Goal: Transaction & Acquisition: Purchase product/service

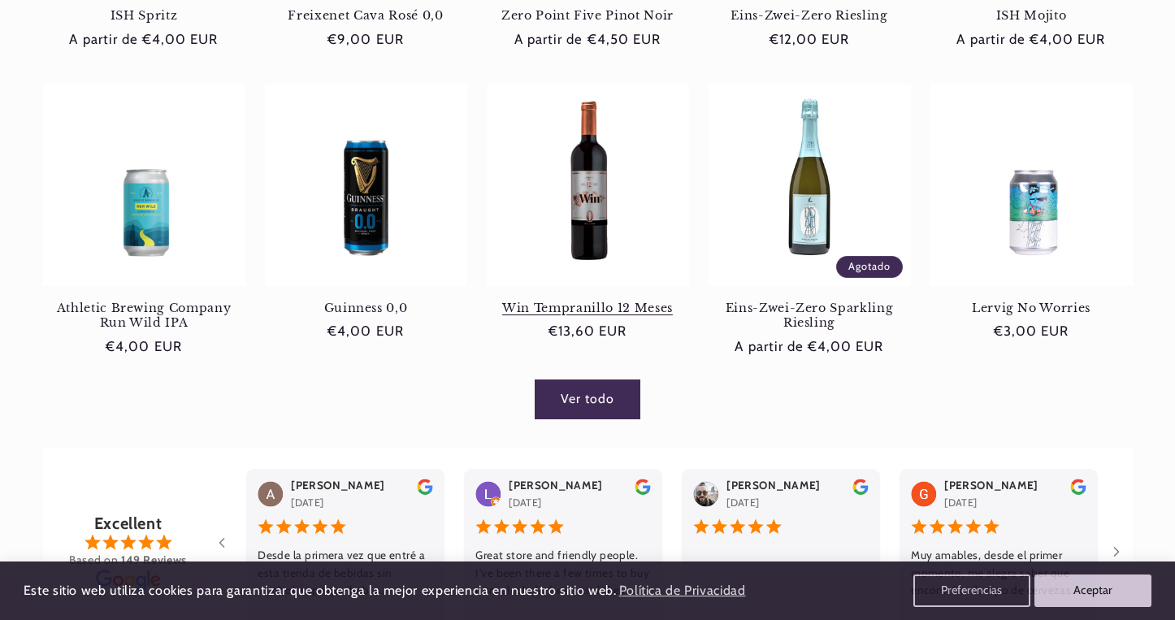
scroll to position [965, 0]
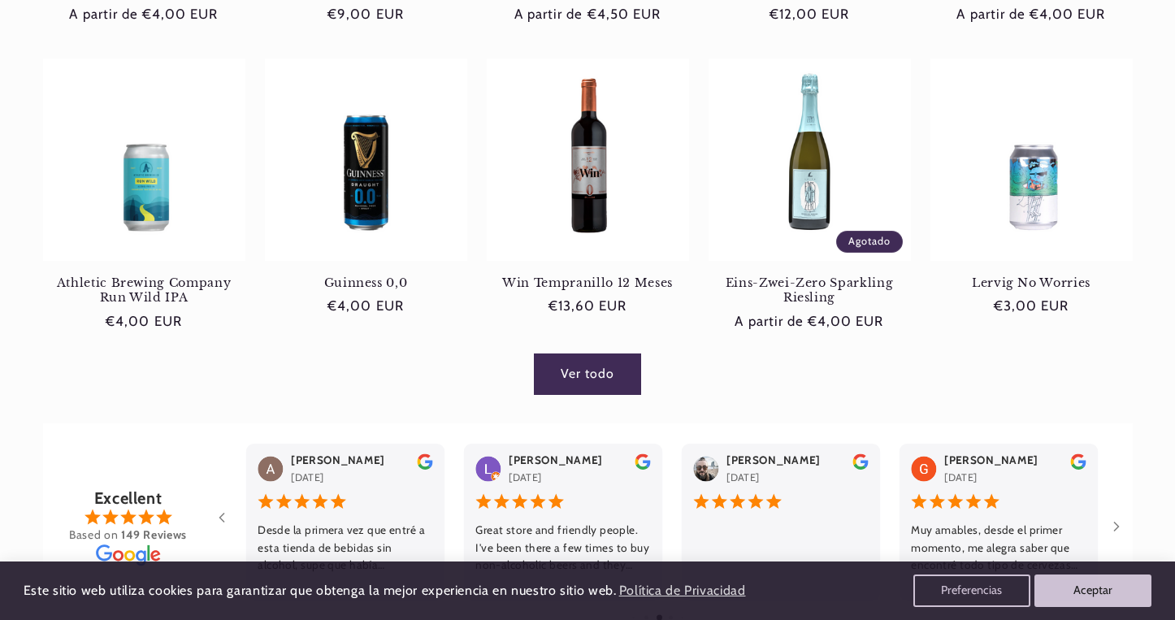
click at [617, 366] on link "Ver todo" at bounding box center [587, 374] width 105 height 40
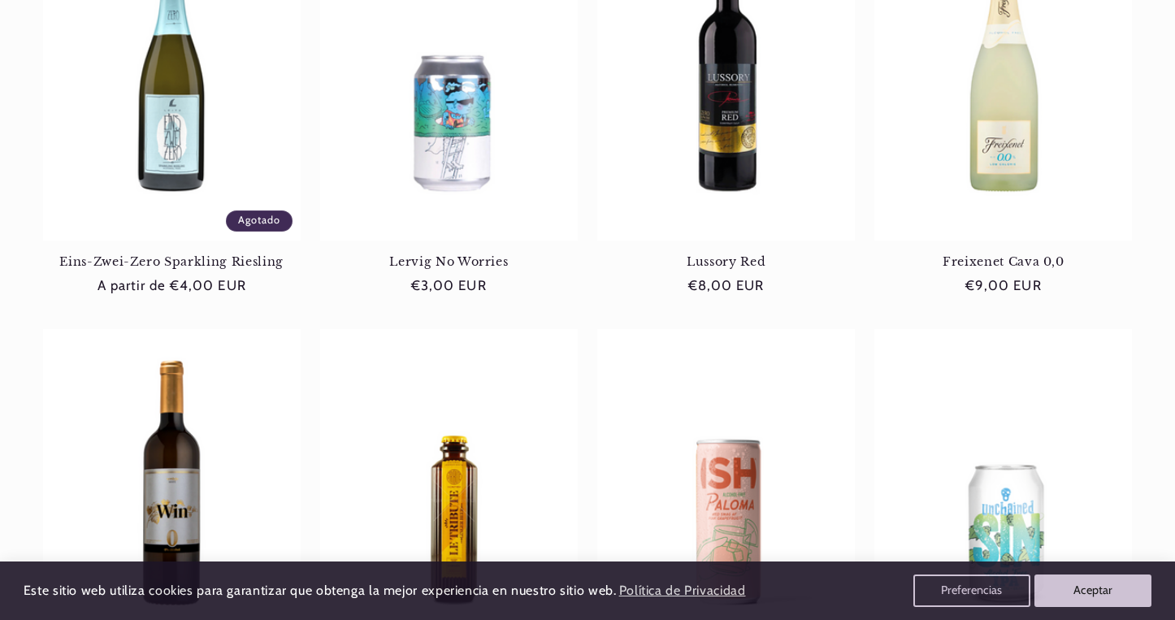
scroll to position [1730, 0]
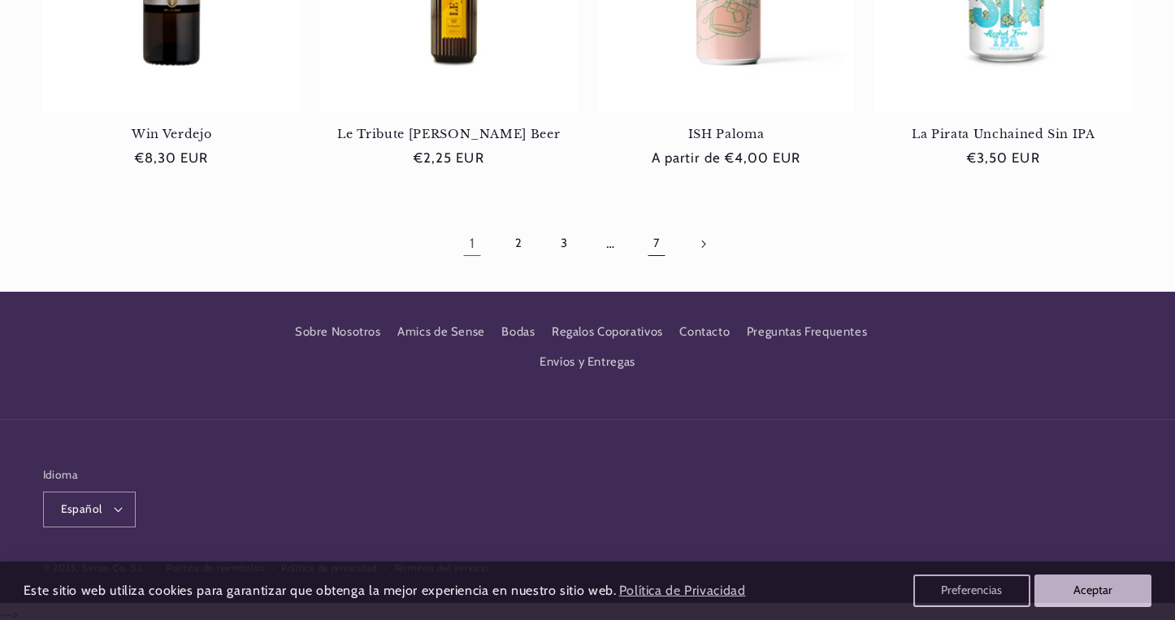
click at [647, 244] on link "7" at bounding box center [656, 243] width 37 height 37
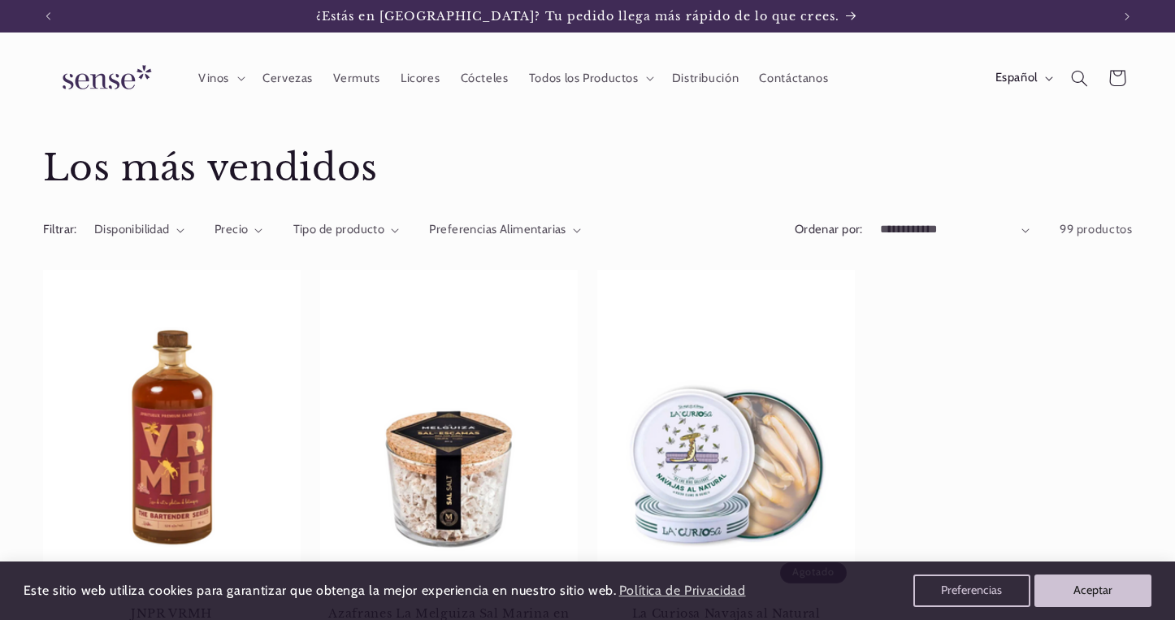
click at [94, 85] on img at bounding box center [104, 78] width 122 height 46
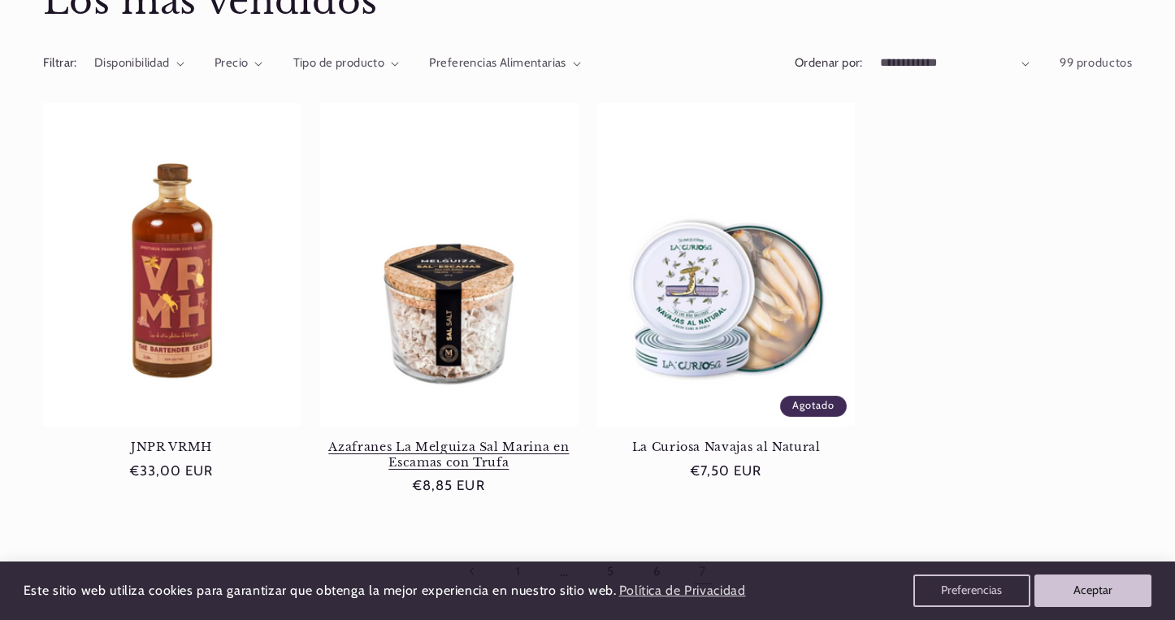
scroll to position [168, 0]
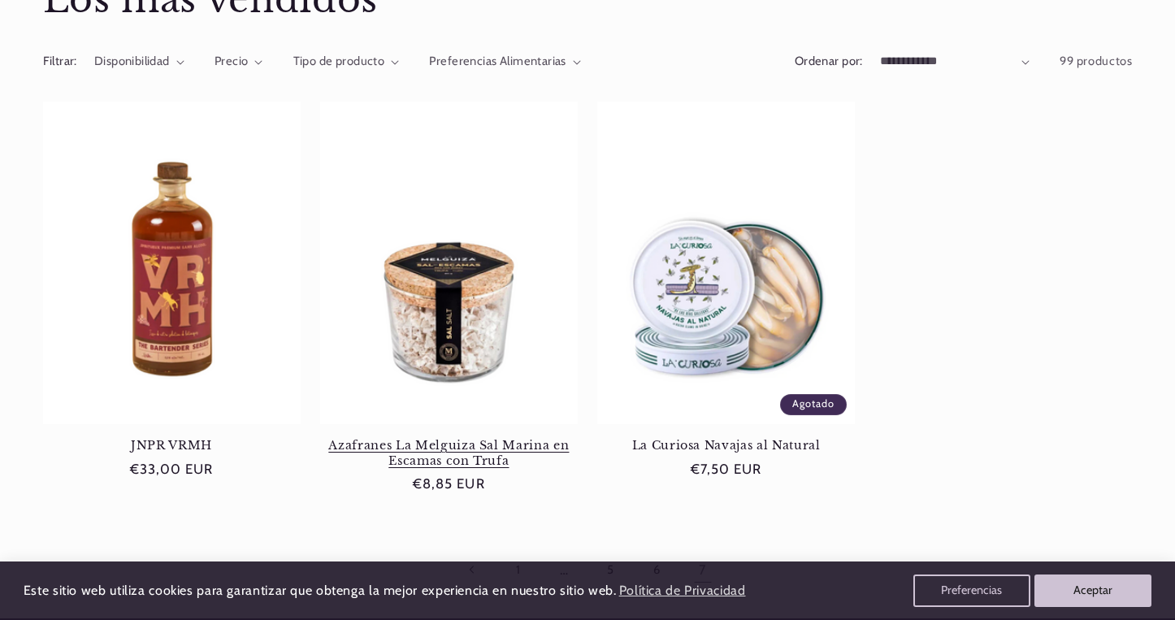
click at [440, 449] on link "Azafranes La Melguiza Sal Marina en Escamas con Trufa" at bounding box center [449, 453] width 258 height 30
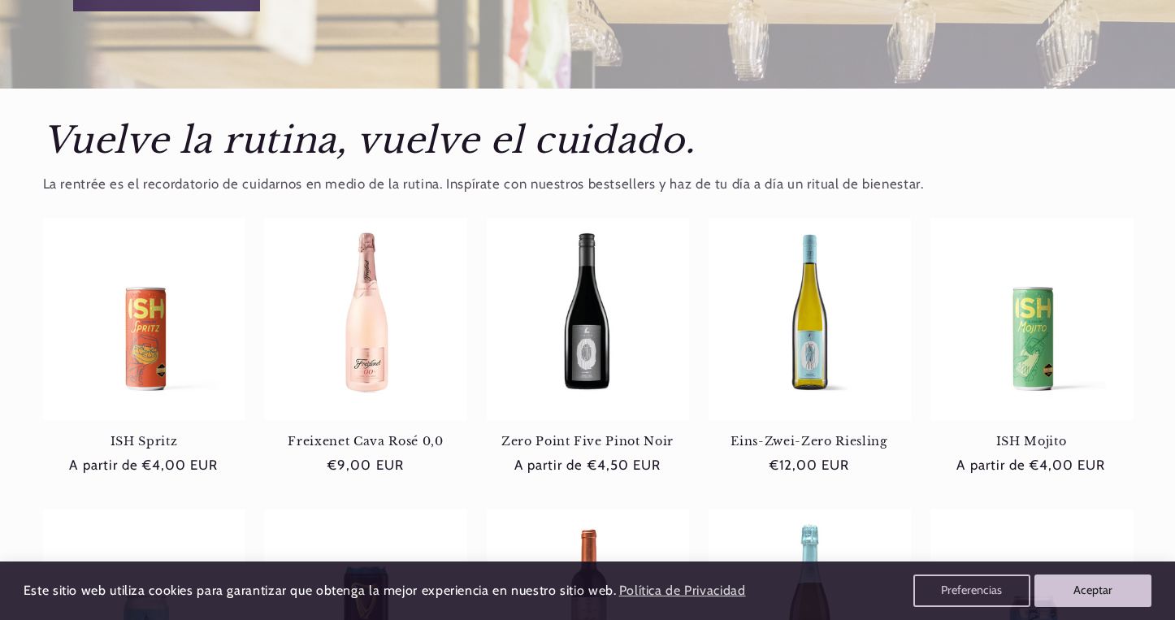
scroll to position [0, 1063]
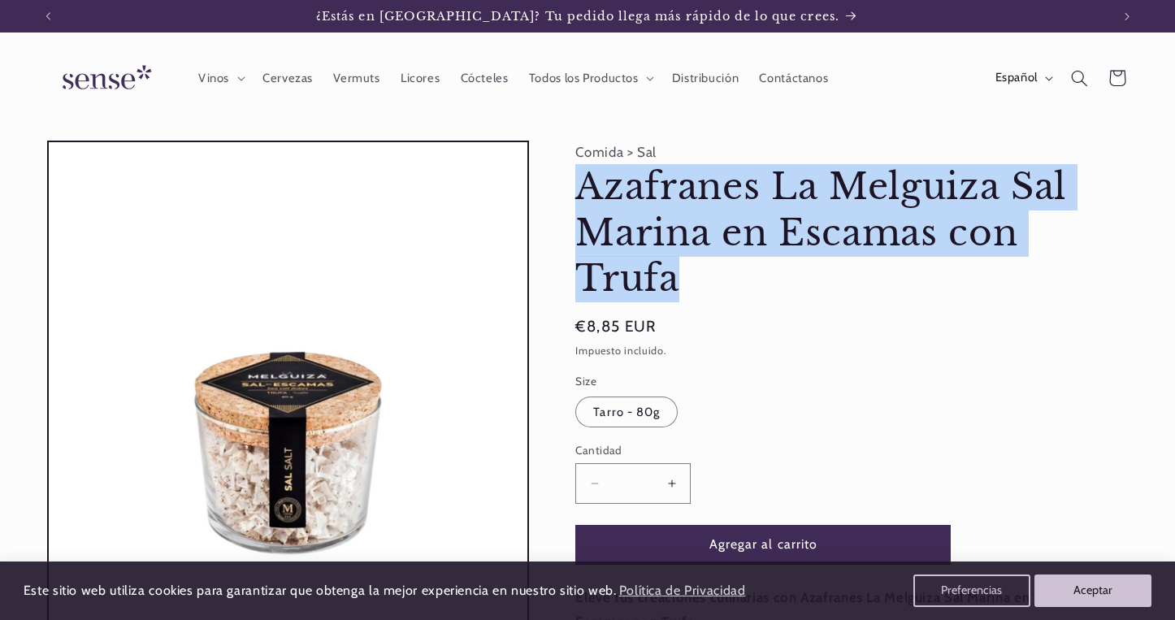
drag, startPoint x: 579, startPoint y: 187, endPoint x: 752, endPoint y: 280, distance: 195.6
click at [752, 280] on h1 "Azafranes La Melguiza Sal Marina en Escamas con Trufa" at bounding box center [831, 233] width 512 height 138
